Goal: Find specific page/section: Find specific page/section

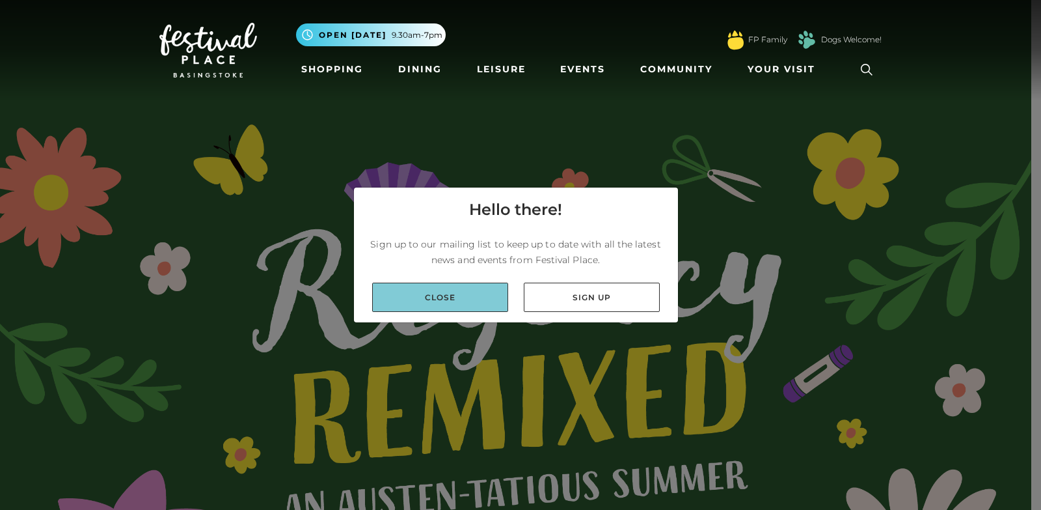
click at [466, 303] on link "Close" at bounding box center [440, 296] width 136 height 29
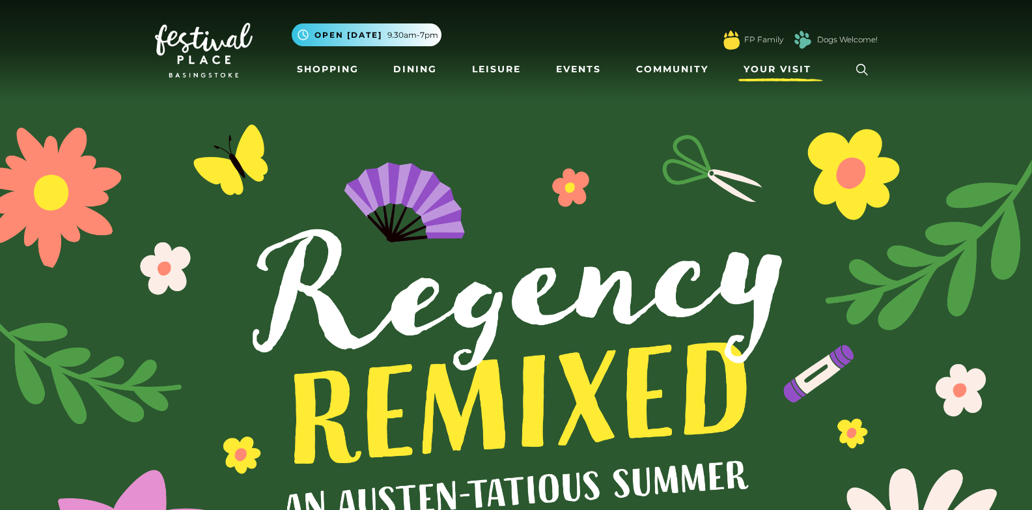
click at [780, 70] on span "Your Visit" at bounding box center [777, 69] width 68 height 14
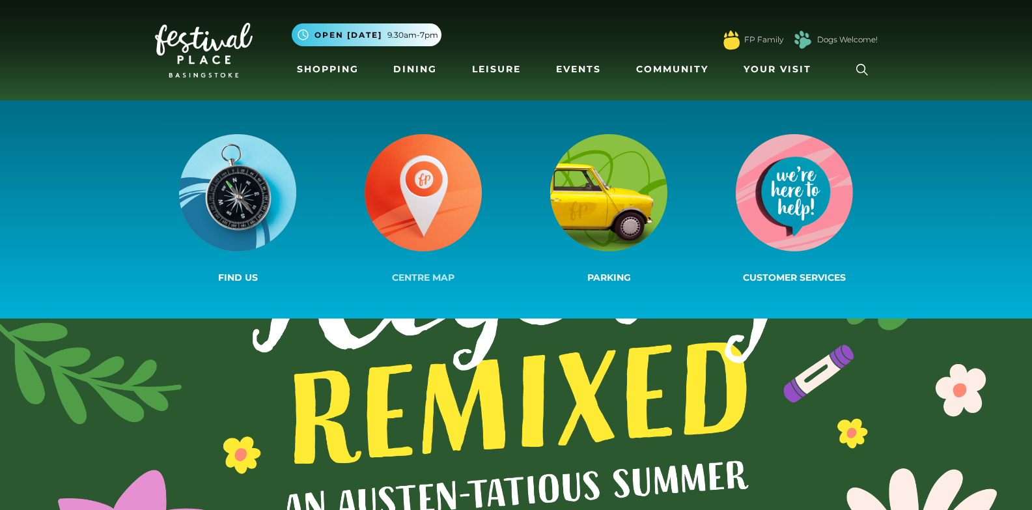
click at [427, 187] on img at bounding box center [422, 192] width 117 height 117
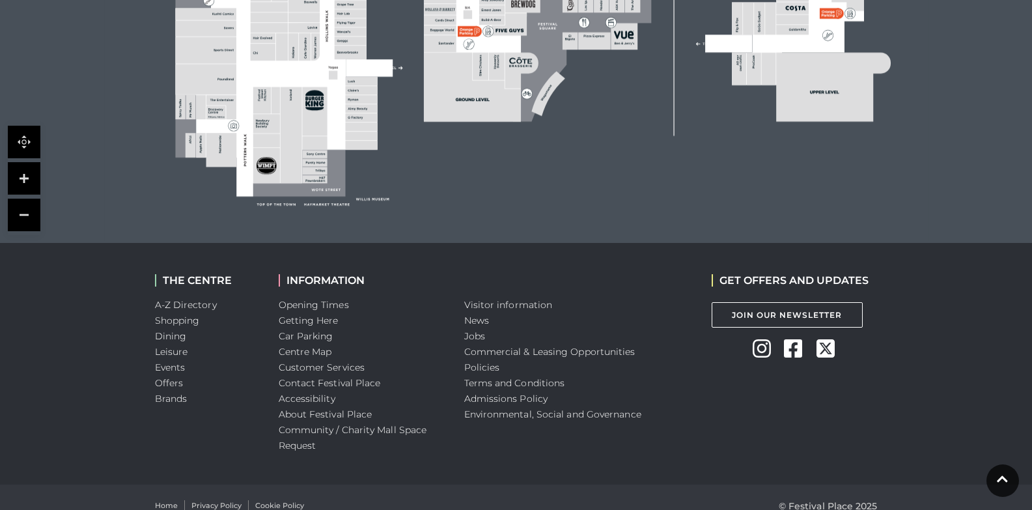
scroll to position [685, 0]
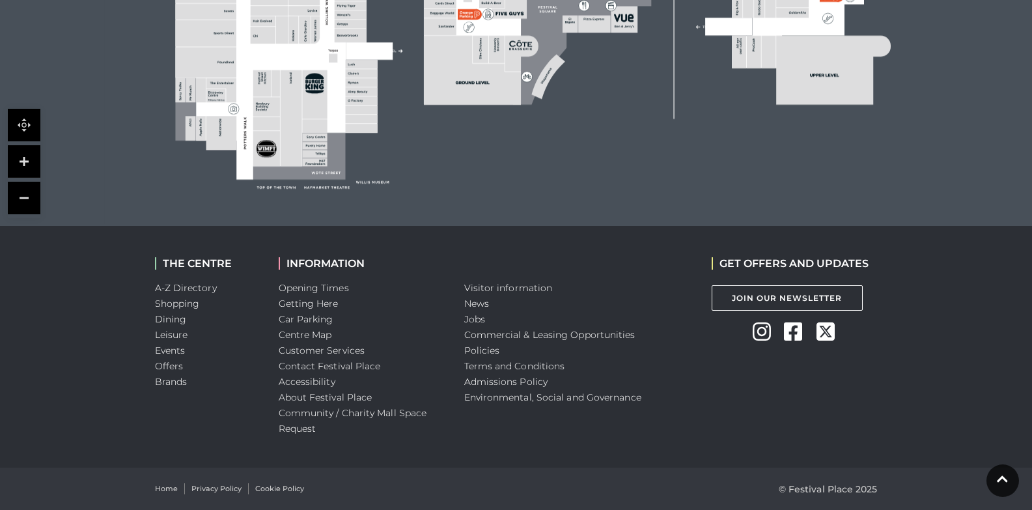
click at [316, 135] on rect at bounding box center [314, 137] width 25 height 8
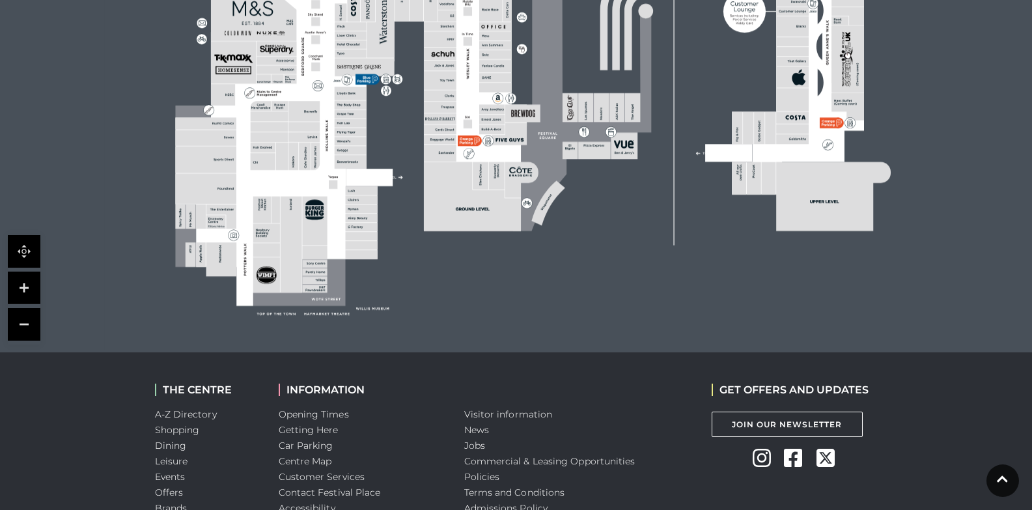
scroll to position [295, 0]
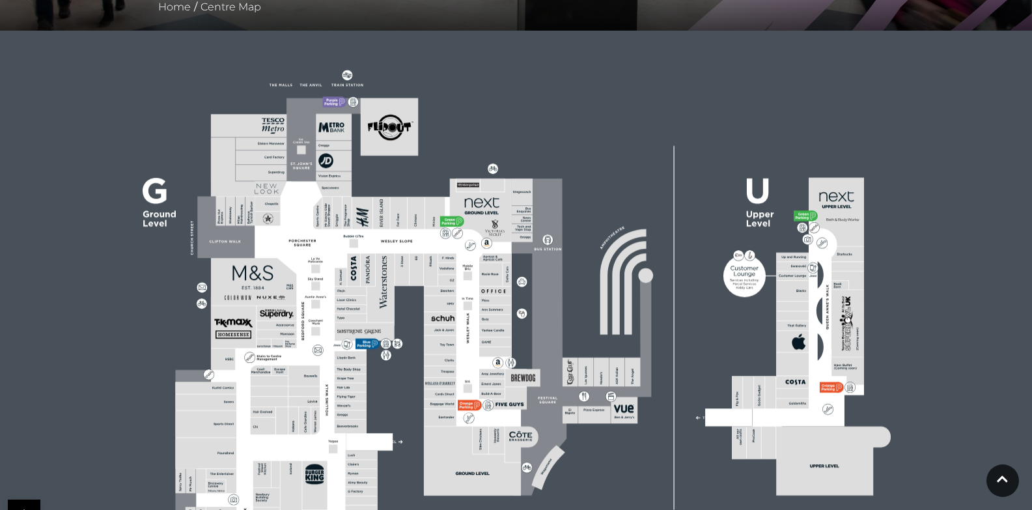
click at [356, 231] on polygon at bounding box center [350, 366] width 351 height 407
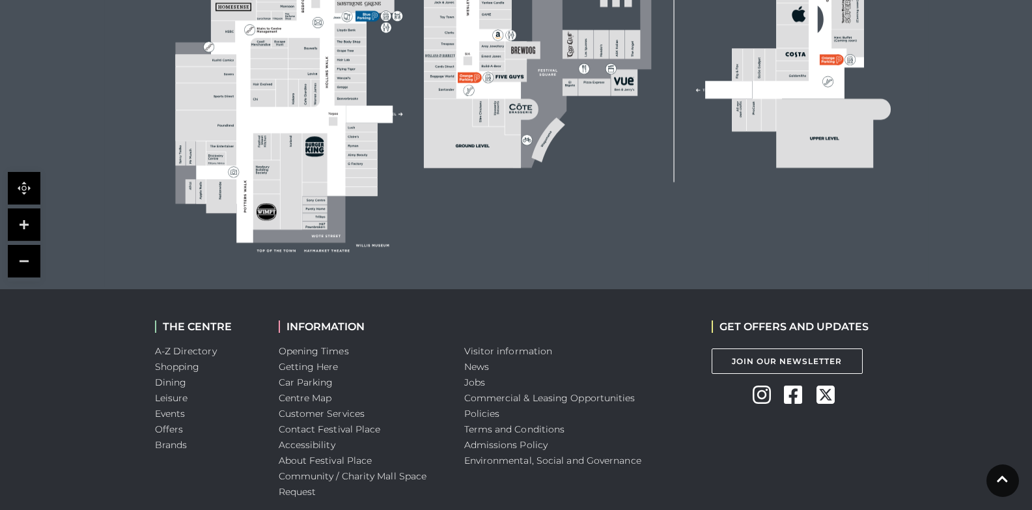
scroll to position [685, 0]
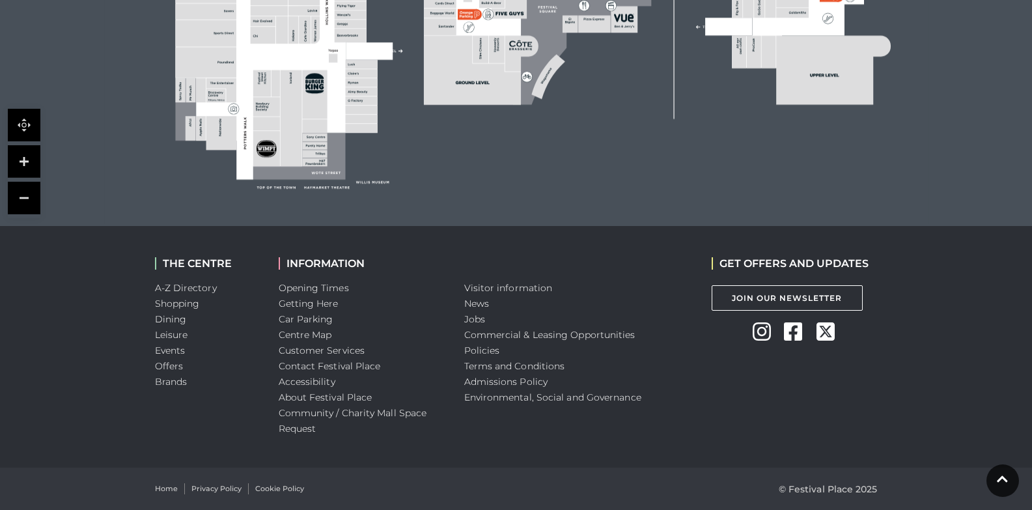
click at [758, 332] on icon at bounding box center [761, 331] width 18 height 18
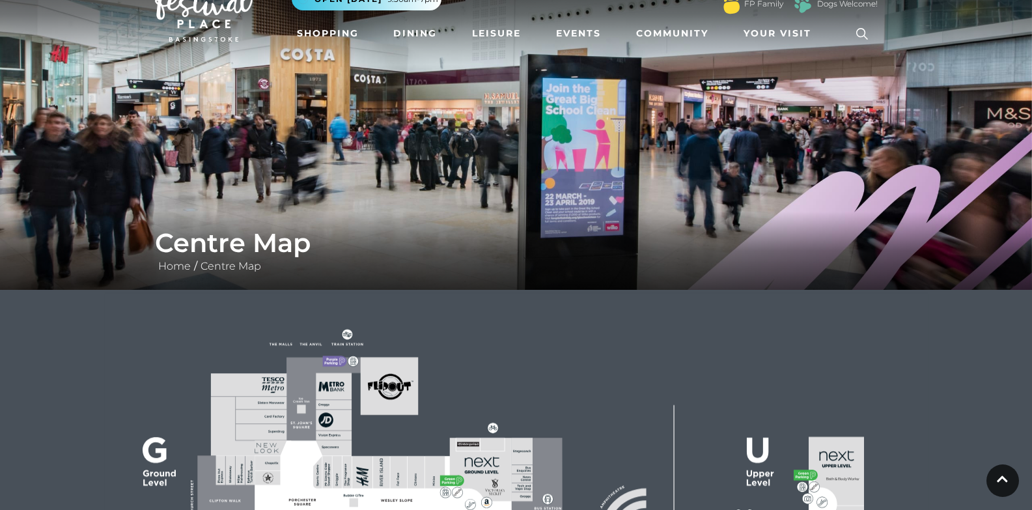
scroll to position [34, 0]
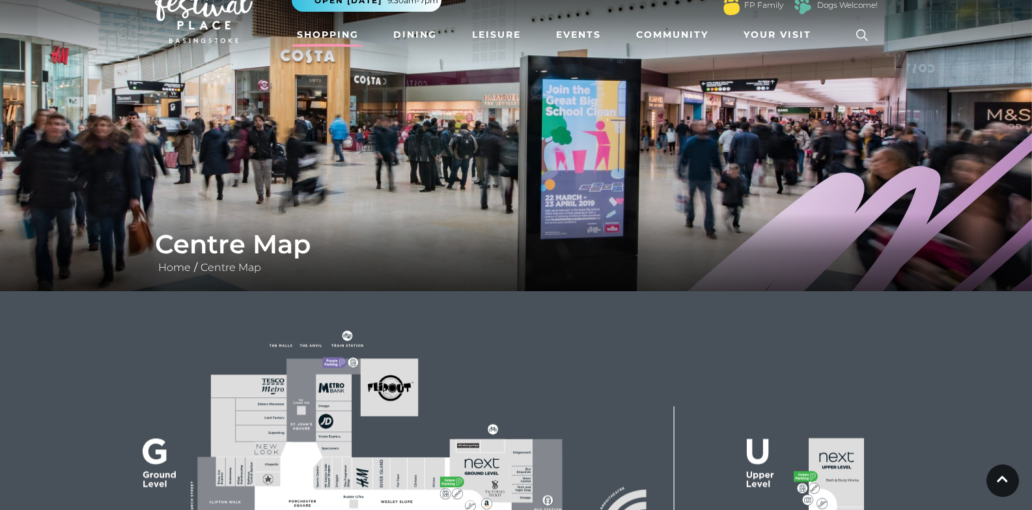
click at [339, 27] on link "Shopping" at bounding box center [328, 35] width 72 height 24
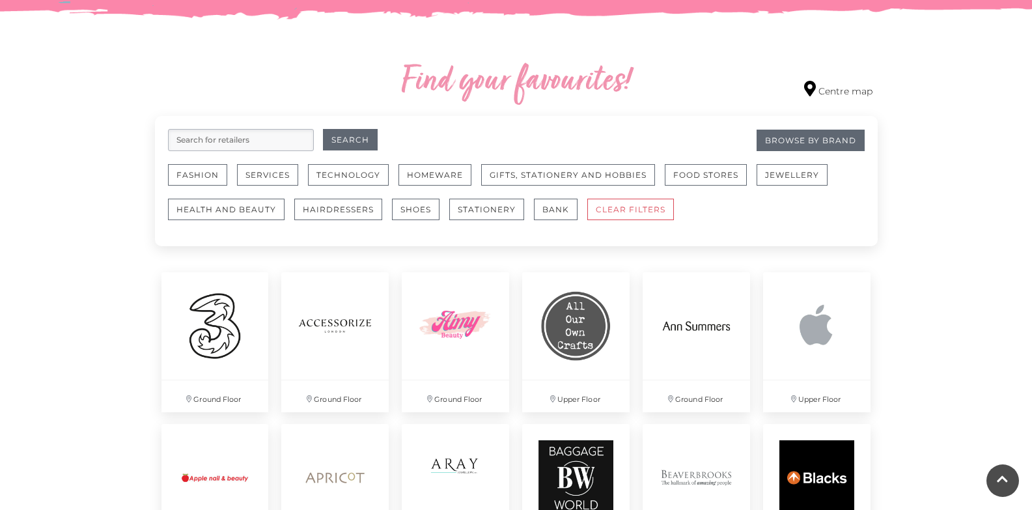
scroll to position [716, 0]
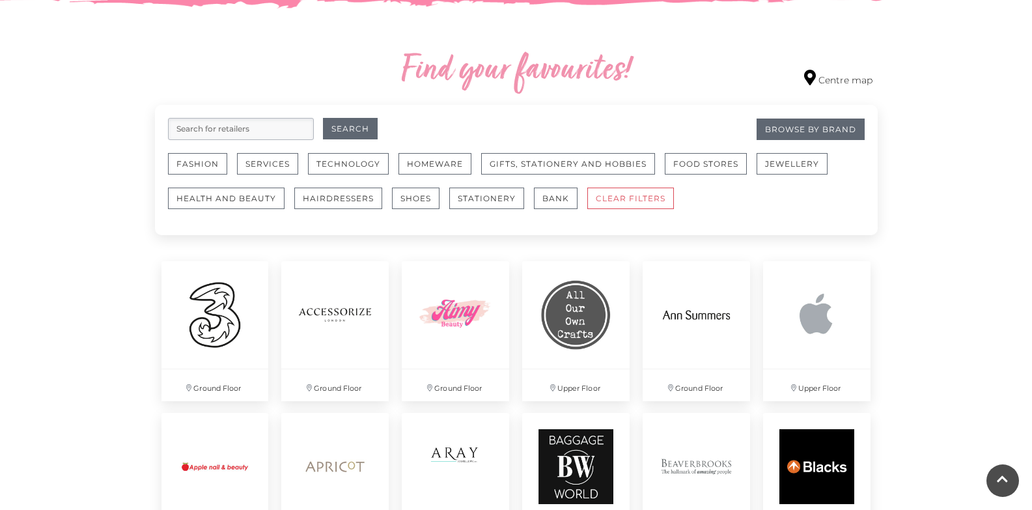
click at [215, 139] on input "search" at bounding box center [241, 129] width 146 height 22
type input "up"
click at [396, 129] on div "Filter retailers Search for retailers up Search Browse By Brand" at bounding box center [516, 129] width 696 height 22
click at [325, 124] on button "Search" at bounding box center [350, 128] width 55 height 21
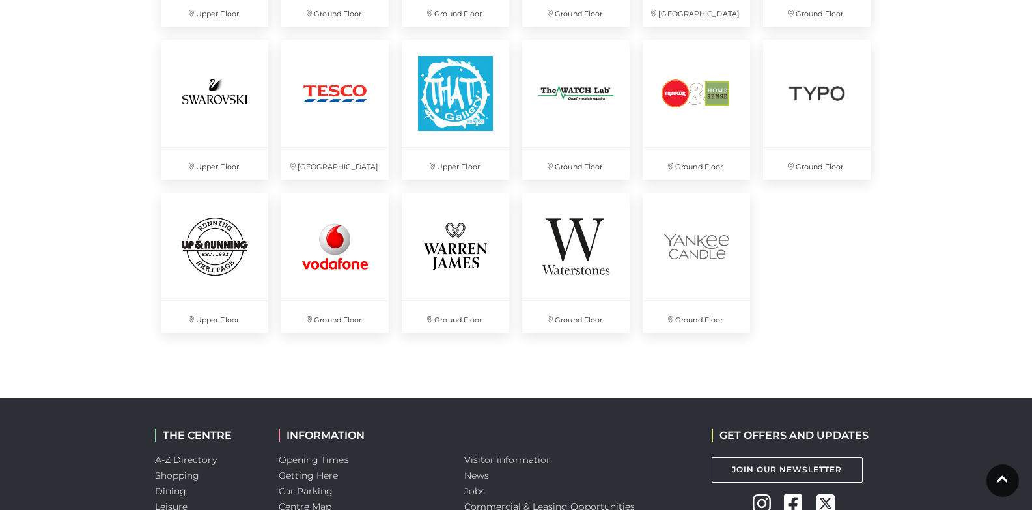
scroll to position [1689, 0]
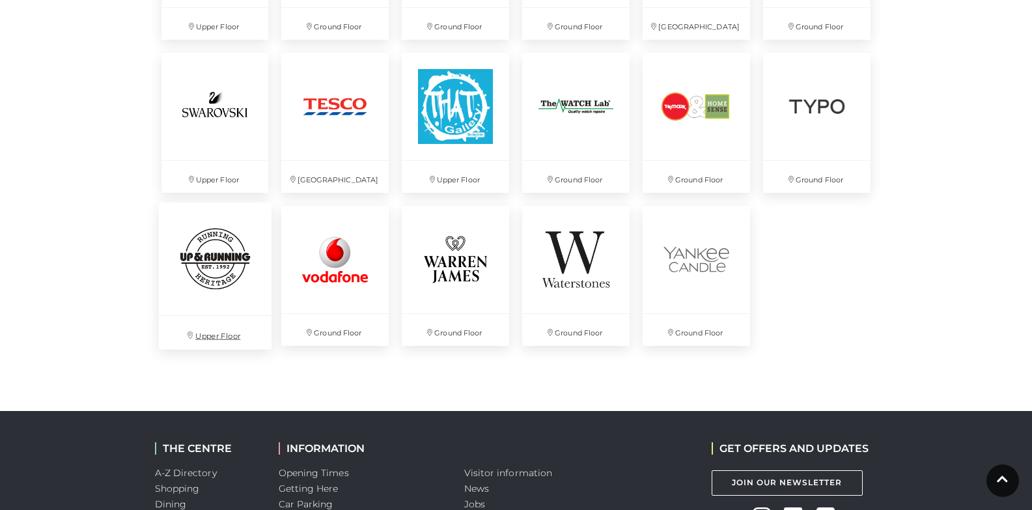
click at [234, 243] on img at bounding box center [214, 258] width 113 height 113
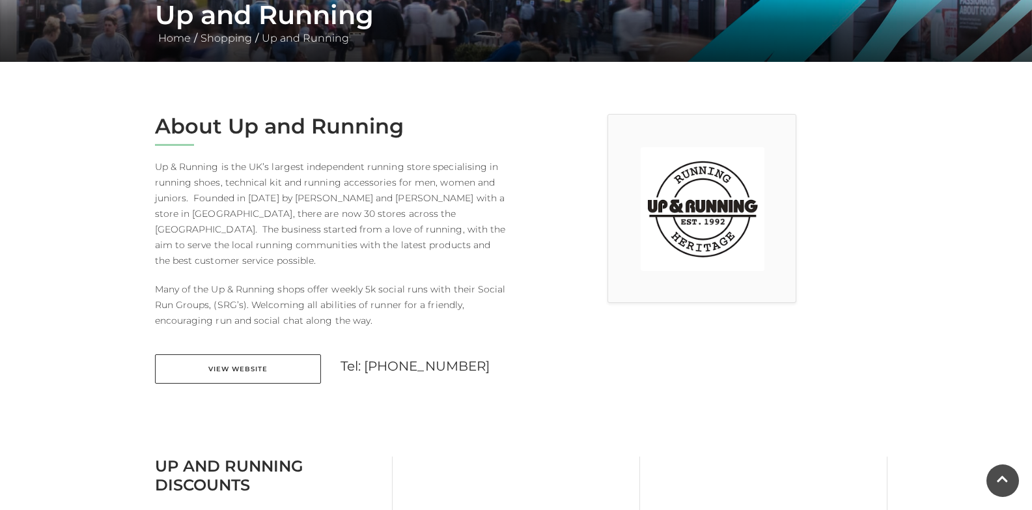
scroll to position [65, 0]
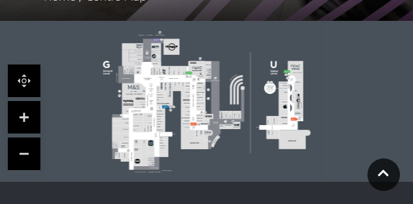
scroll to position [294, 0]
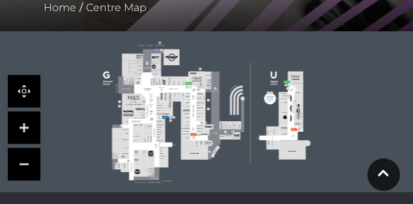
click at [299, 116] on rect at bounding box center [298, 111] width 9 height 18
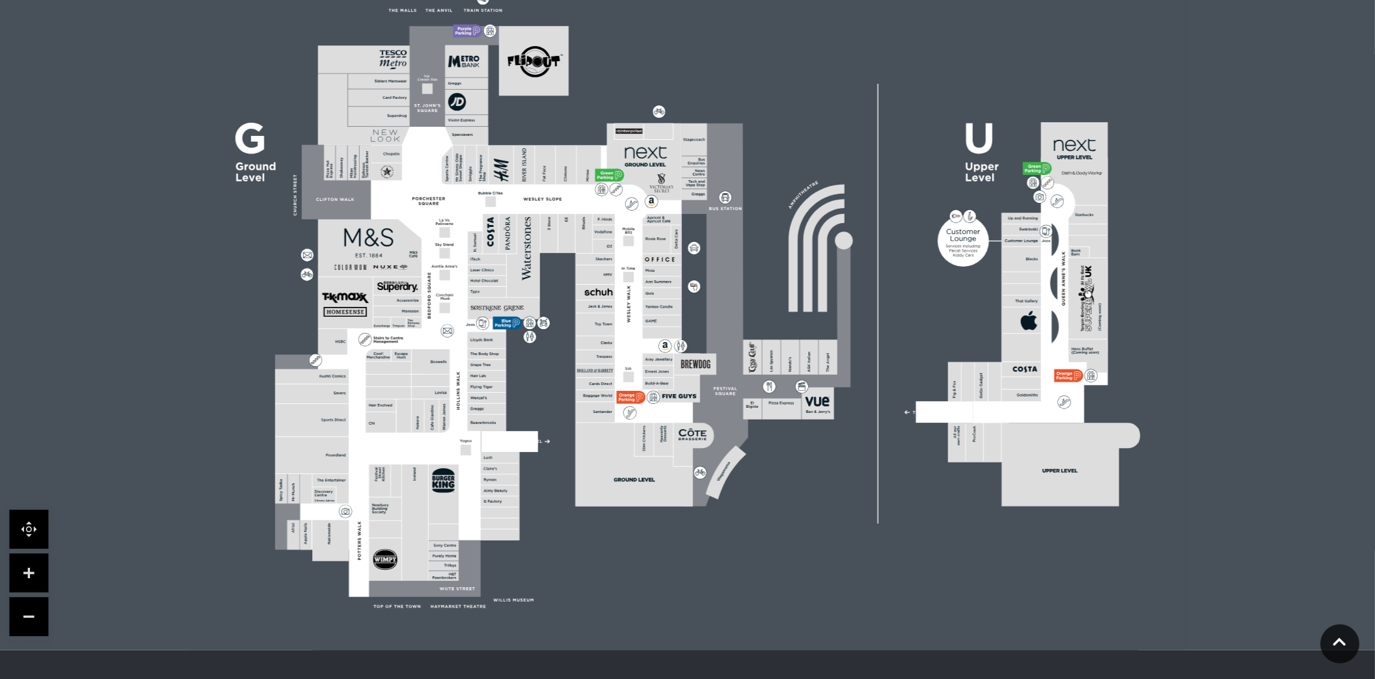
scroll to position [370, 0]
